Goal: Check status

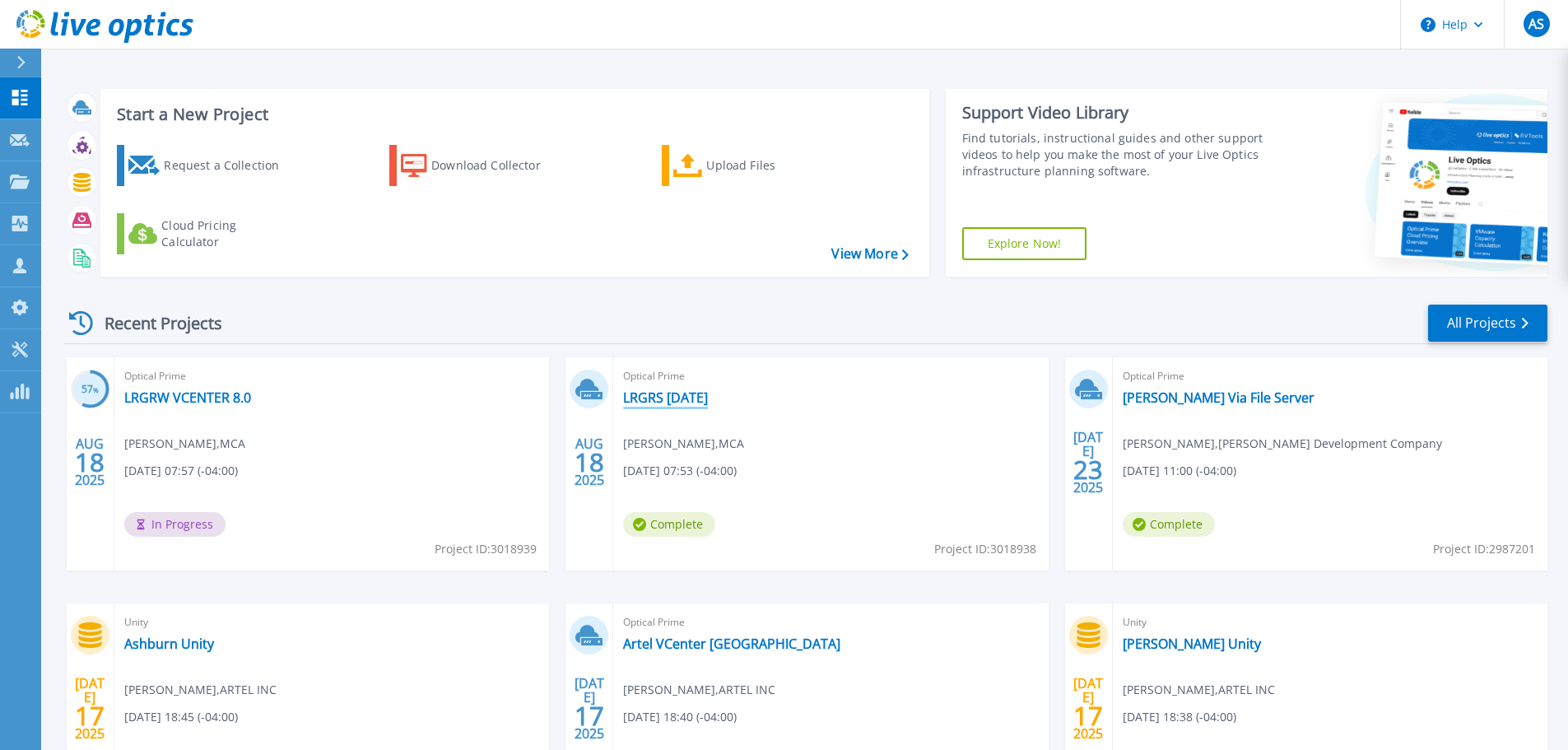
click at [701, 405] on link "LRGRS [DATE]" at bounding box center [665, 397] width 85 height 17
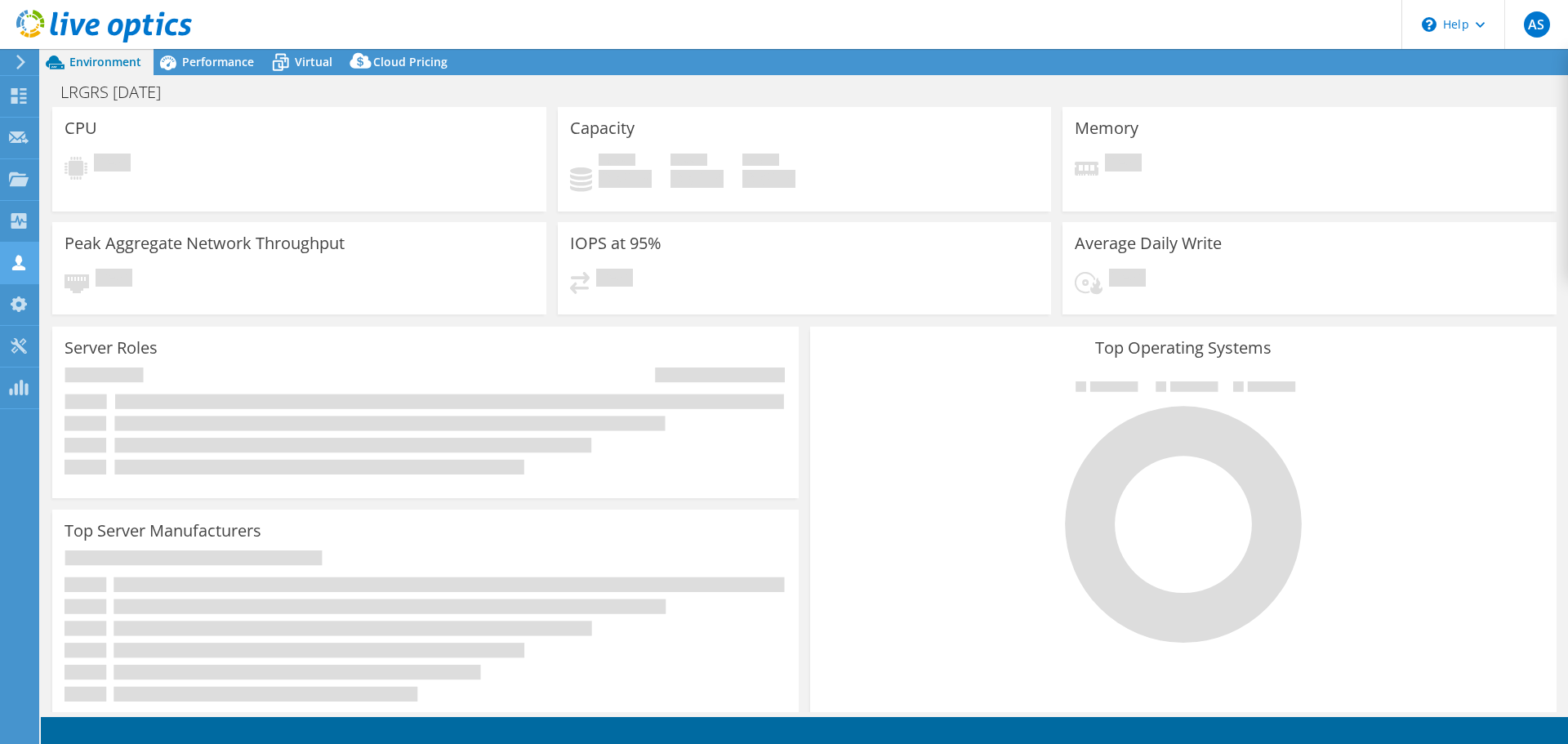
select select "USD"
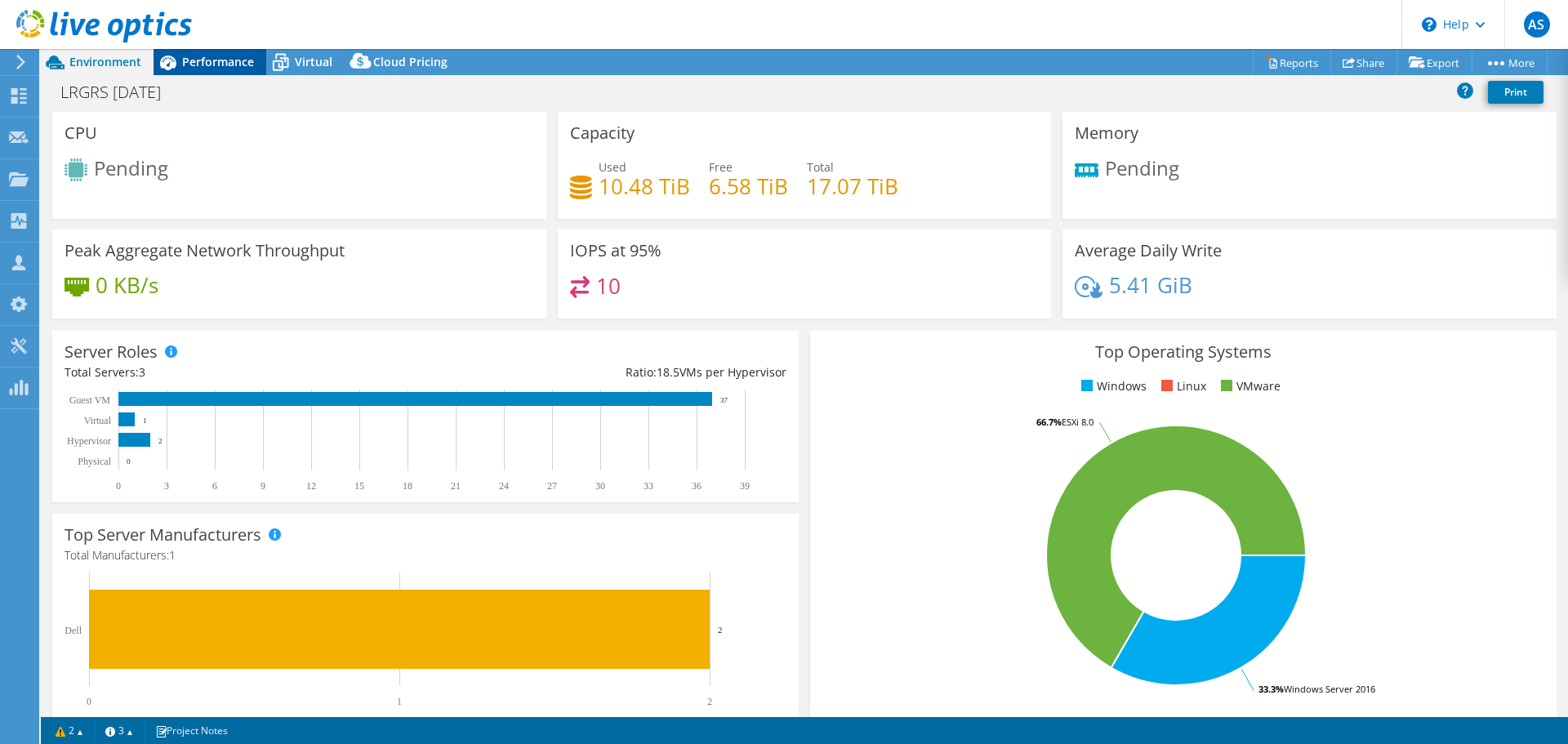
click at [207, 69] on div "Performance" at bounding box center [210, 62] width 113 height 26
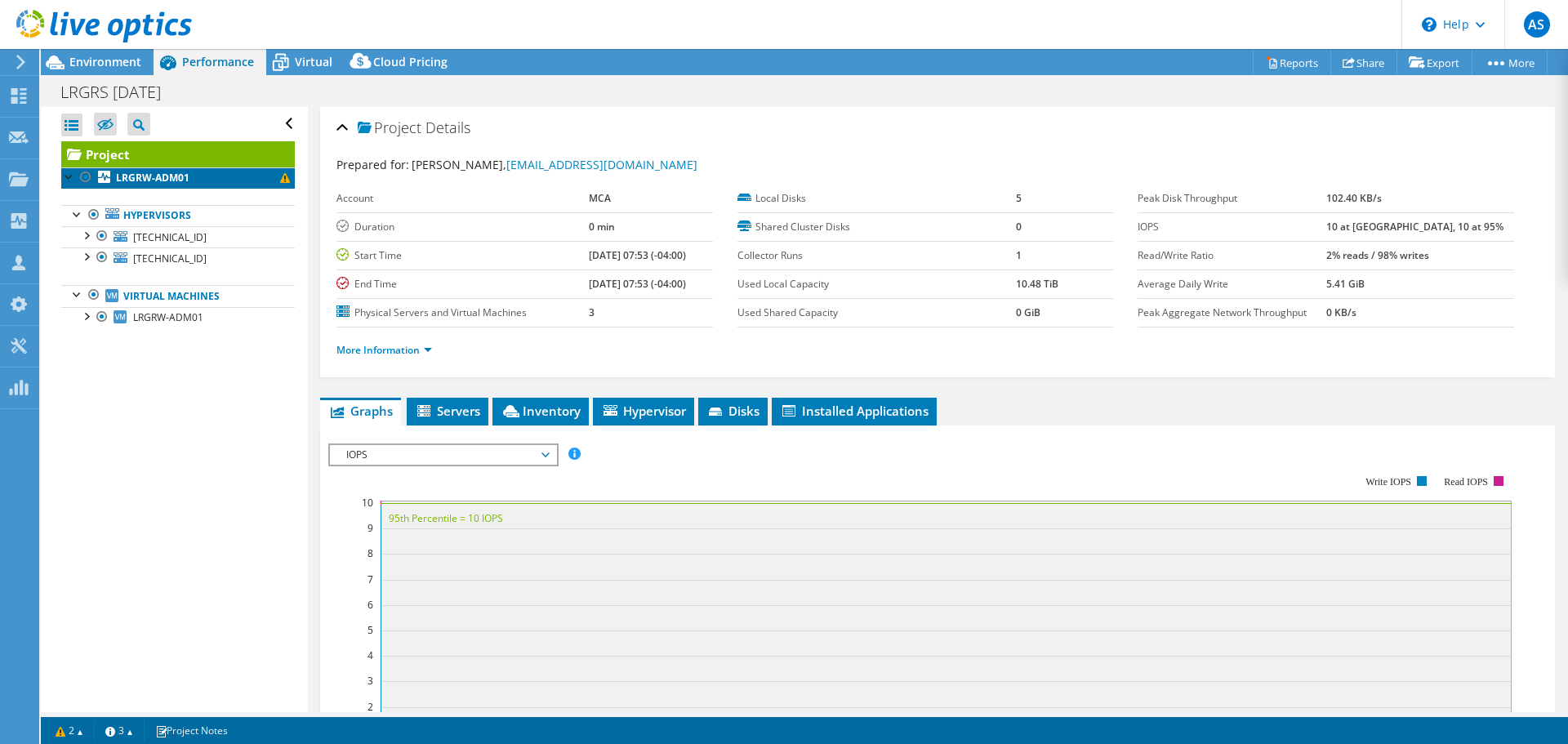
click at [235, 180] on link "LRGRW-ADM01" at bounding box center [178, 178] width 233 height 21
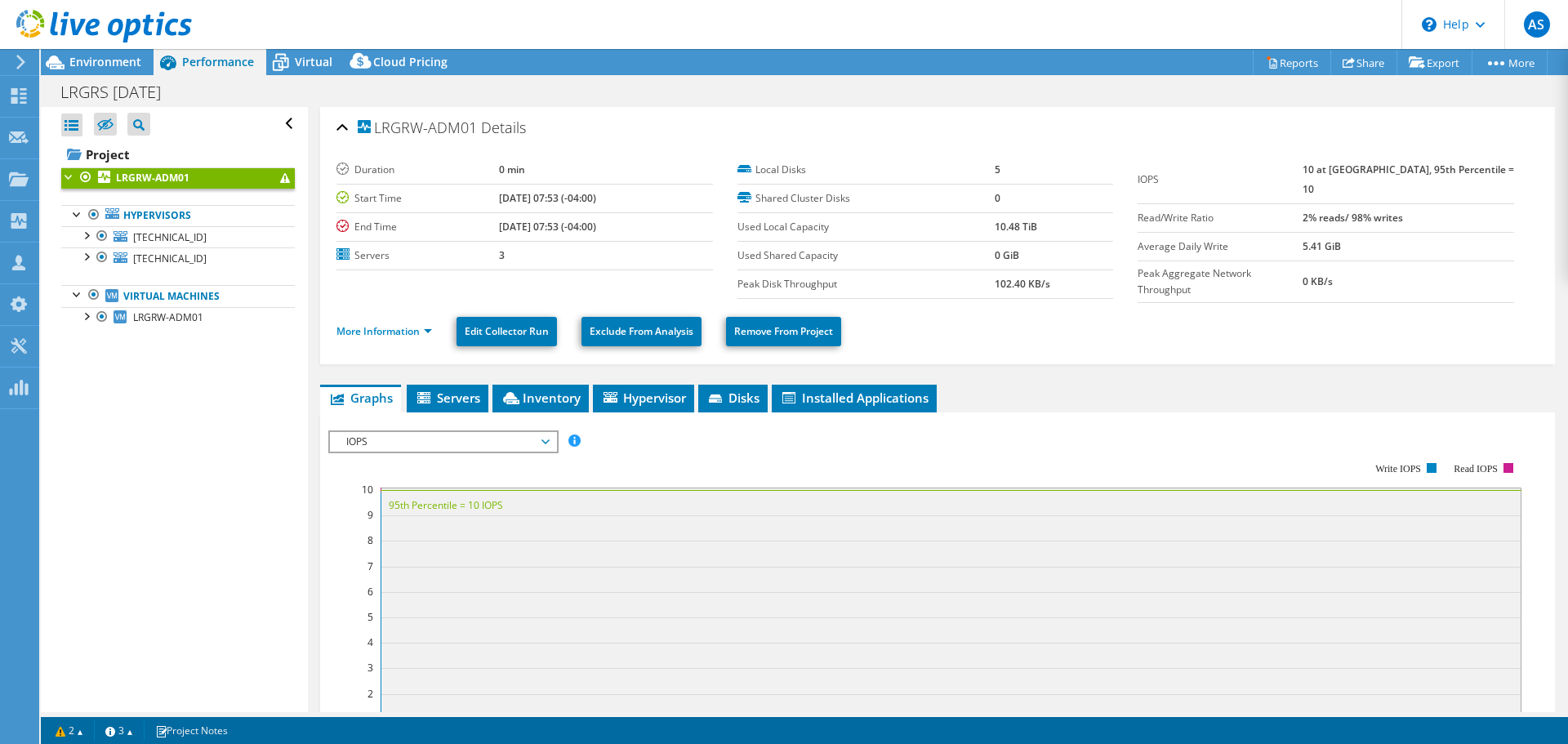
click at [280, 182] on span at bounding box center [285, 178] width 10 height 10
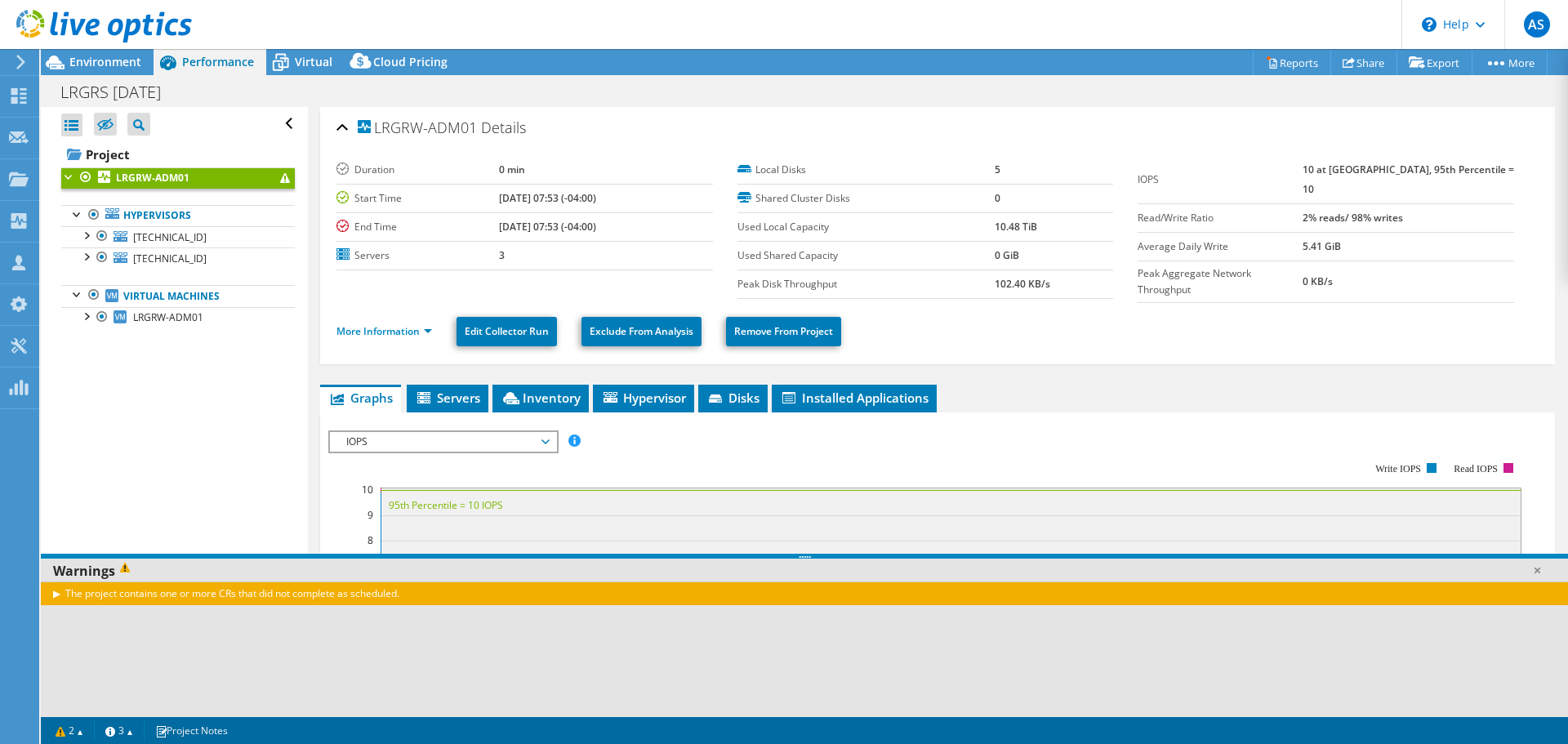
click at [61, 601] on div "The project contains one or more CRs that did not complete as scheduled." at bounding box center [804, 593] width 1526 height 24
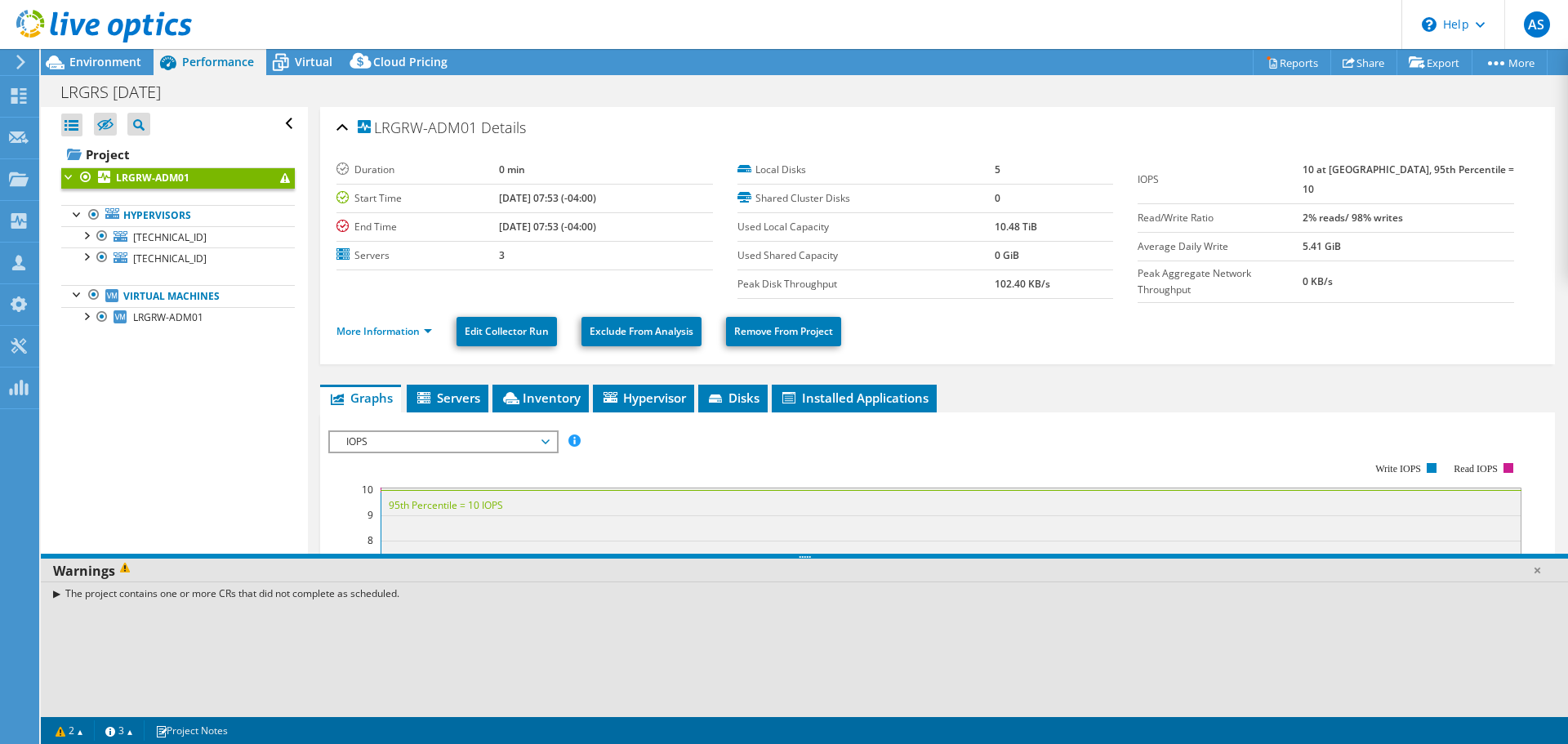
click at [54, 592] on div "The project contains one or more CRs that did not complete as scheduled." at bounding box center [804, 593] width 1526 height 24
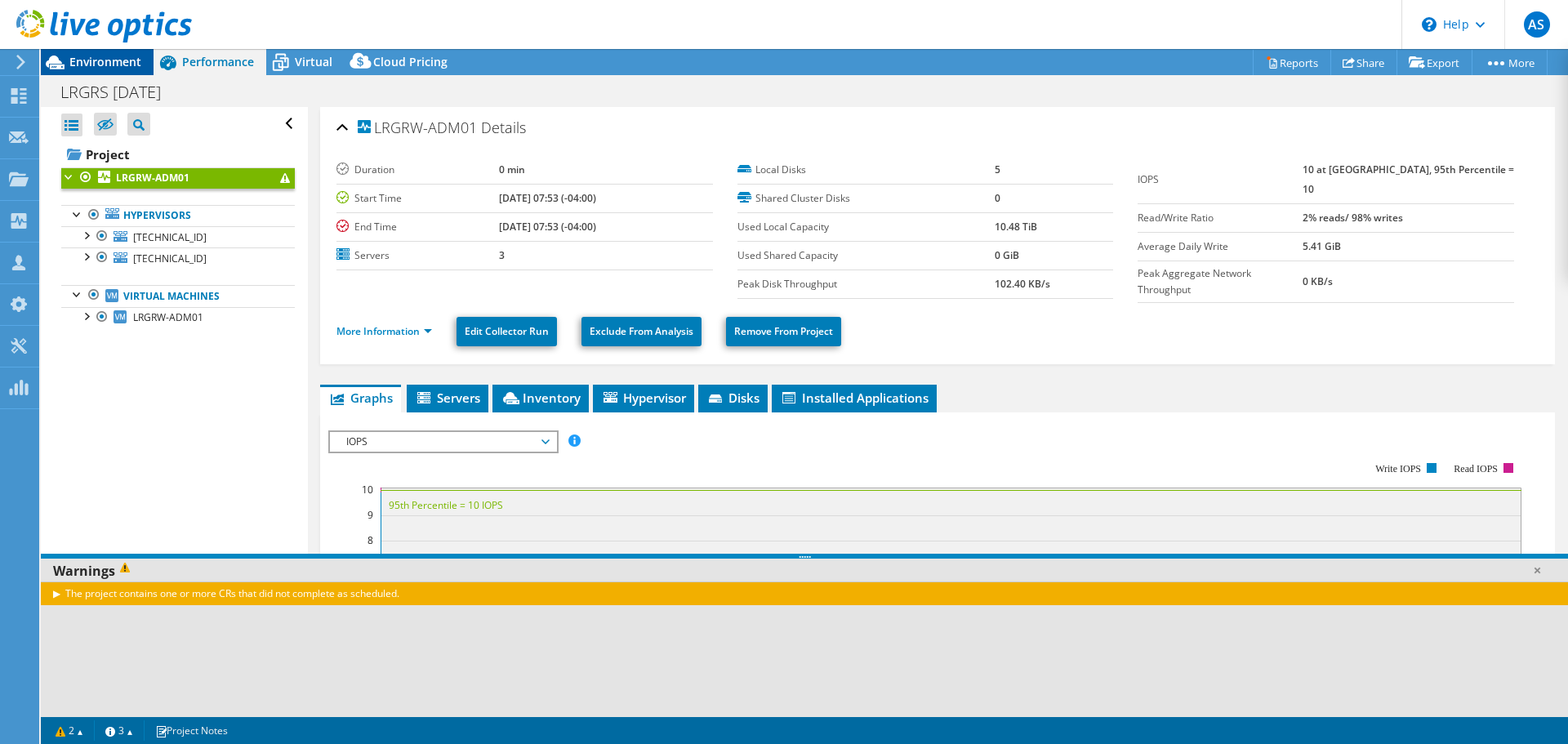
click at [89, 67] on span "Environment" at bounding box center [105, 61] width 72 height 16
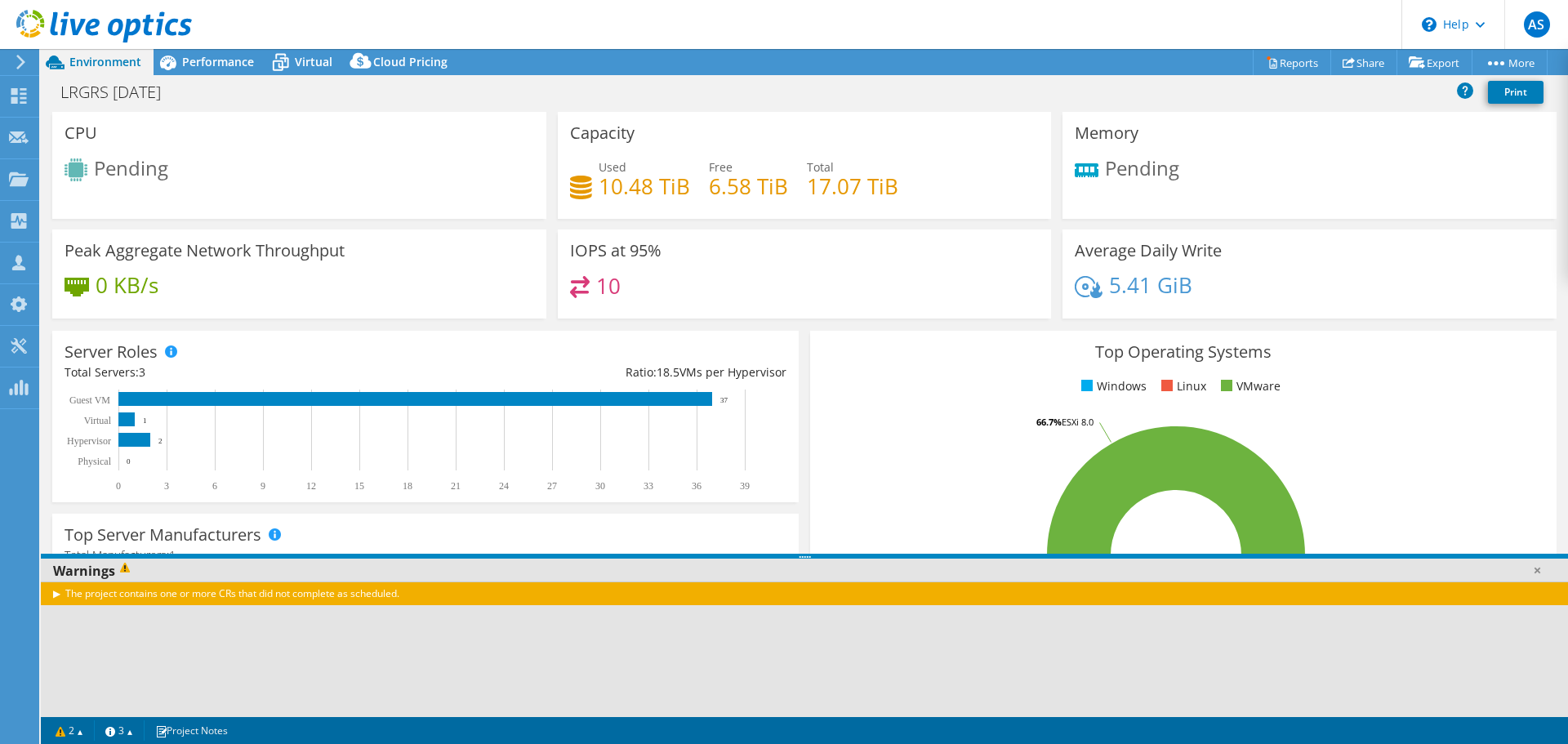
click at [60, 32] on icon at bounding box center [105, 27] width 176 height 33
